Goal: Navigation & Orientation: Find specific page/section

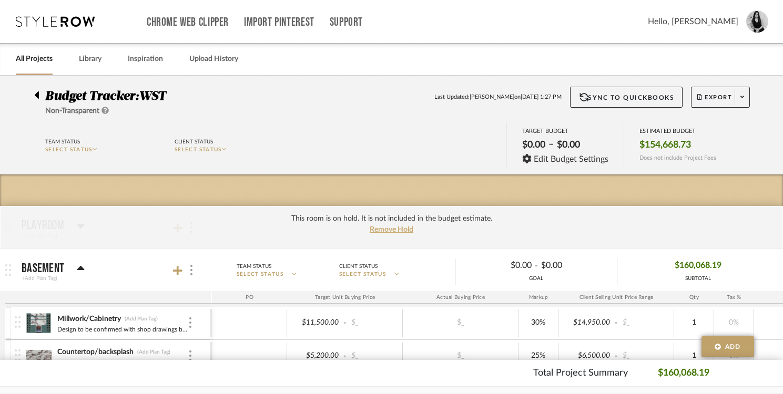
click at [28, 58] on link "All Projects" at bounding box center [34, 59] width 37 height 14
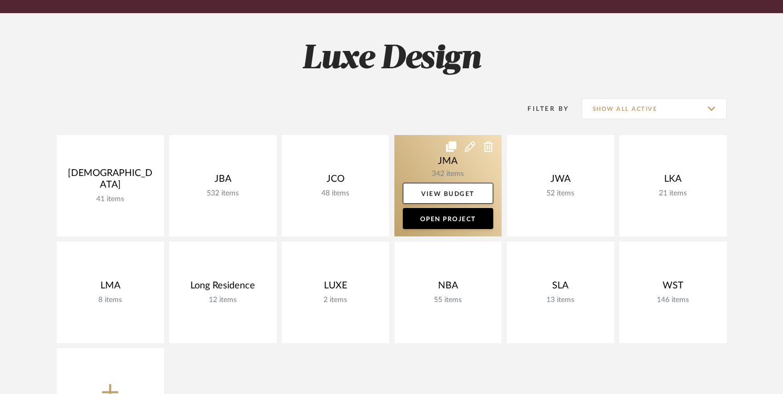
scroll to position [127, 0]
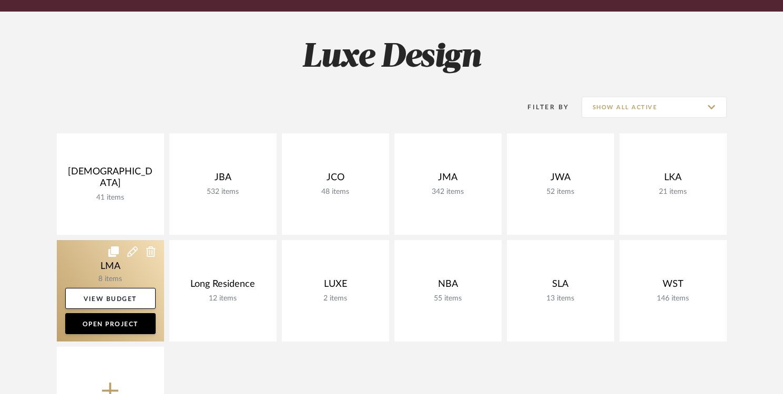
click at [130, 273] on link at bounding box center [110, 290] width 107 height 101
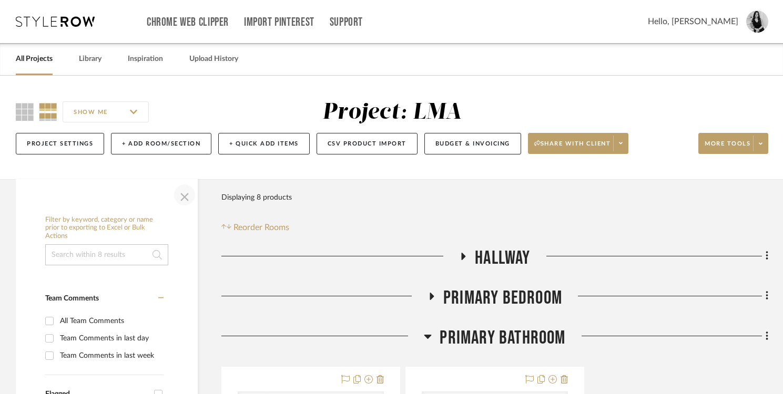
click at [182, 195] on span "button" at bounding box center [184, 194] width 25 height 25
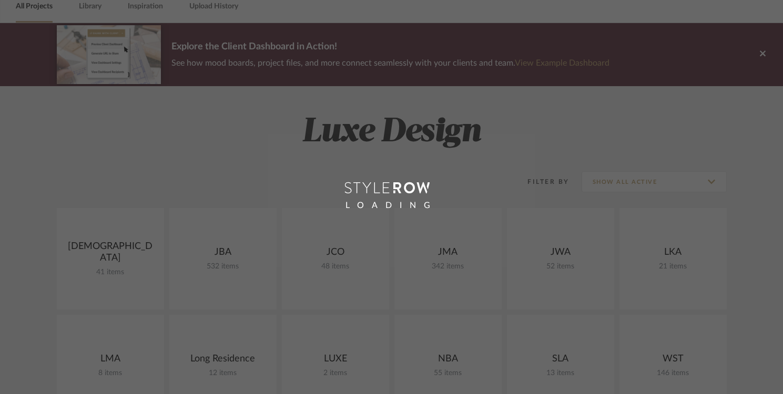
scroll to position [190, 0]
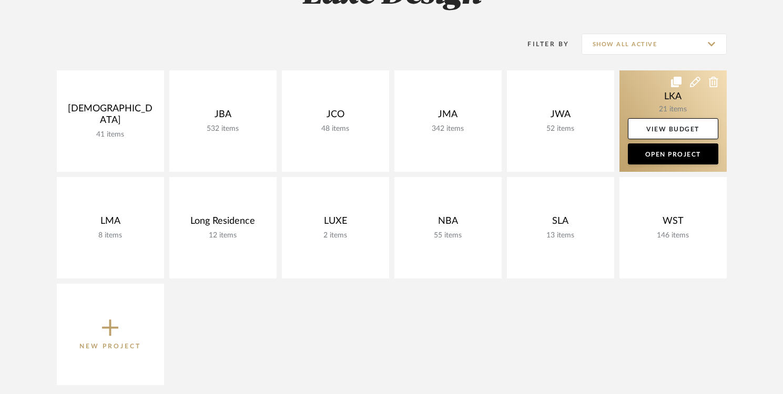
click at [664, 97] on link at bounding box center [672, 120] width 107 height 101
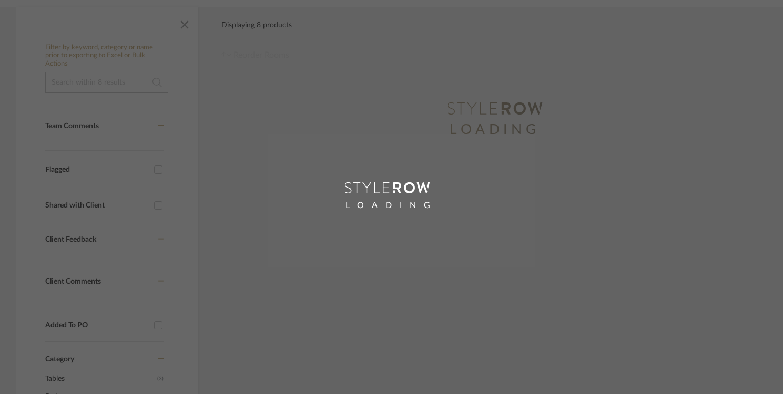
scroll to position [151, 0]
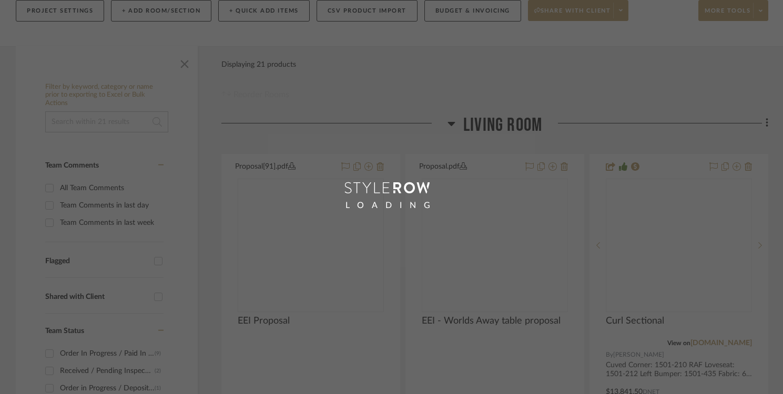
click at [185, 212] on div "LOADING" at bounding box center [391, 197] width 783 height 394
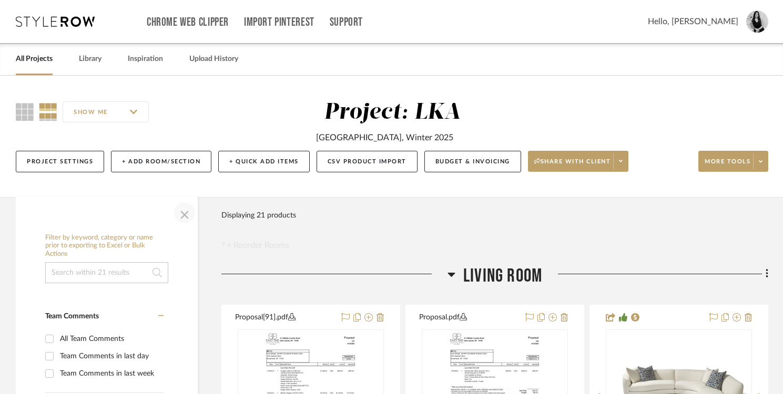
click at [183, 215] on span "button" at bounding box center [184, 212] width 25 height 25
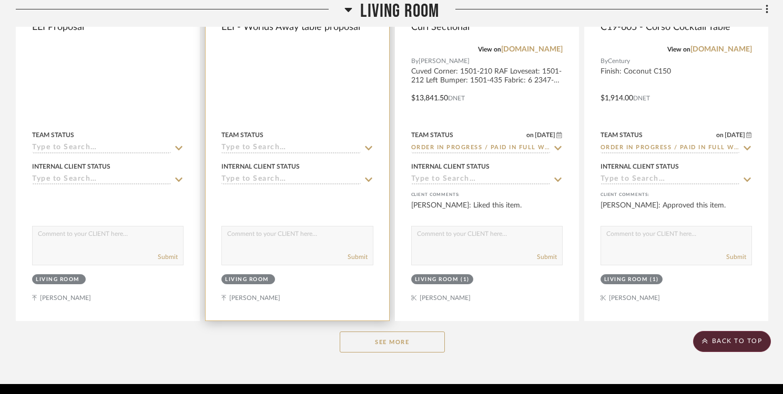
scroll to position [484, 0]
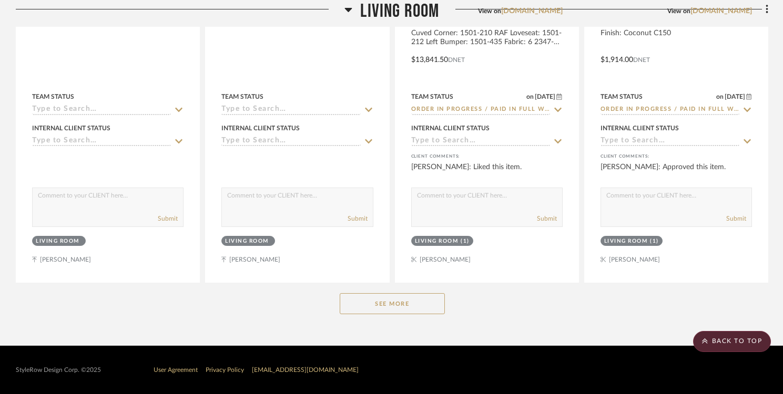
click at [382, 301] on button "See More" at bounding box center [392, 303] width 105 height 21
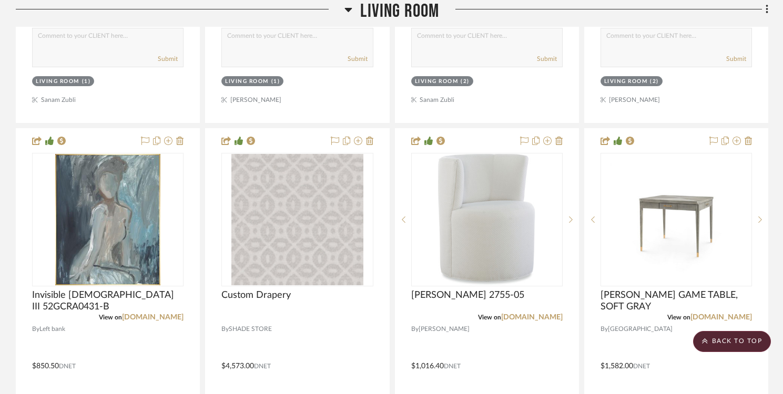
scroll to position [1720, 0]
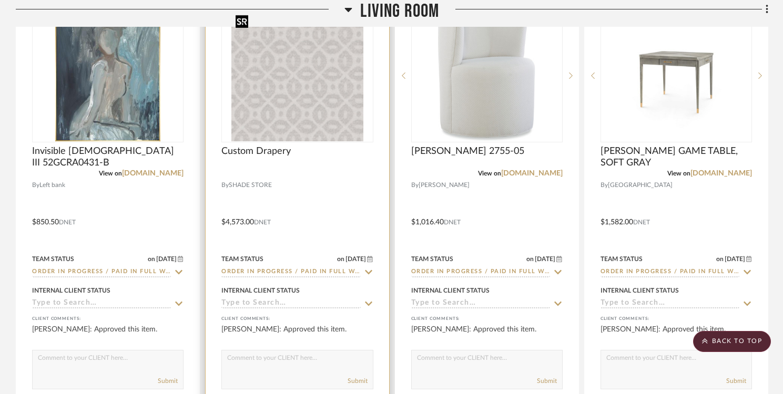
click at [303, 101] on img "0" at bounding box center [297, 75] width 132 height 131
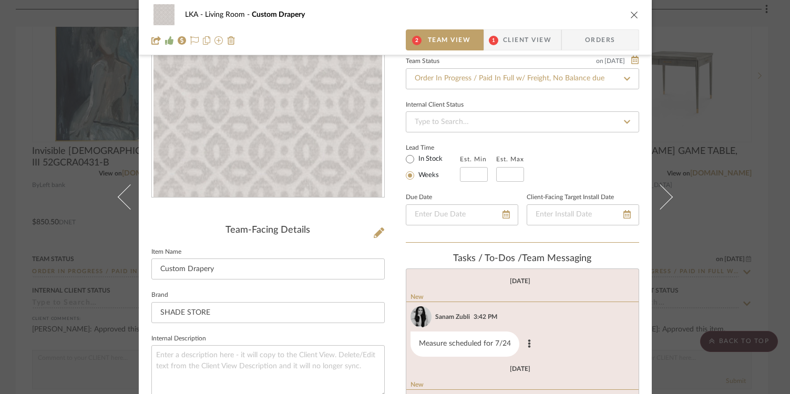
scroll to position [0, 0]
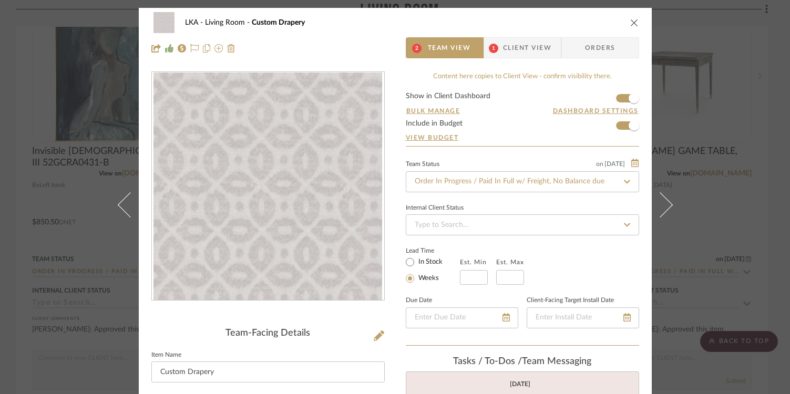
click at [633, 24] on icon "close" at bounding box center [634, 22] width 8 height 8
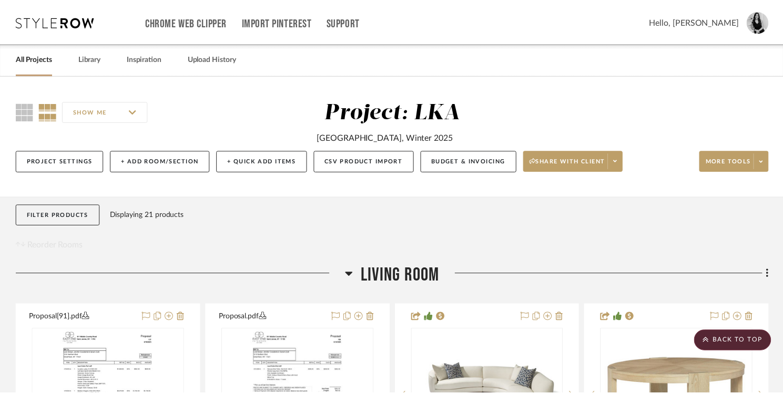
scroll to position [1720, 0]
